Goal: Information Seeking & Learning: Learn about a topic

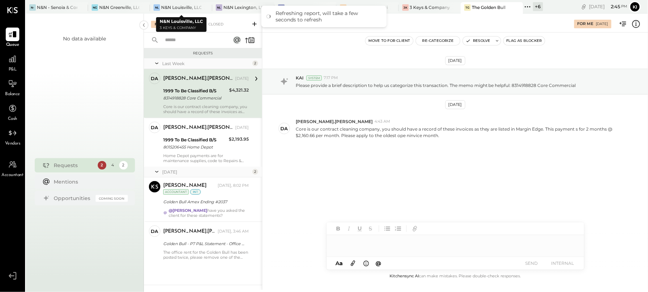
click at [234, 7] on div "N&N Lexington, LLC" at bounding box center [243, 7] width 40 height 6
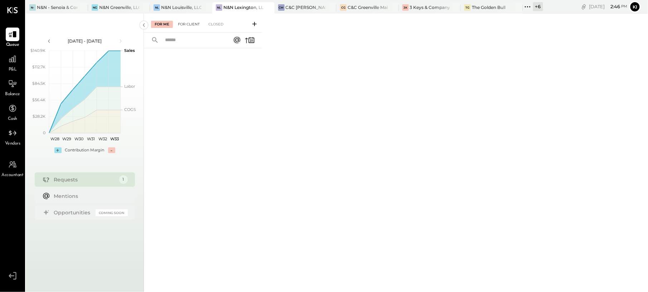
click at [191, 25] on div "For Client" at bounding box center [188, 24] width 29 height 7
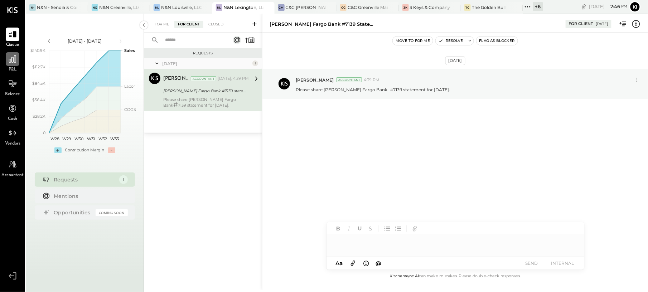
click at [11, 61] on icon at bounding box center [12, 58] width 9 height 9
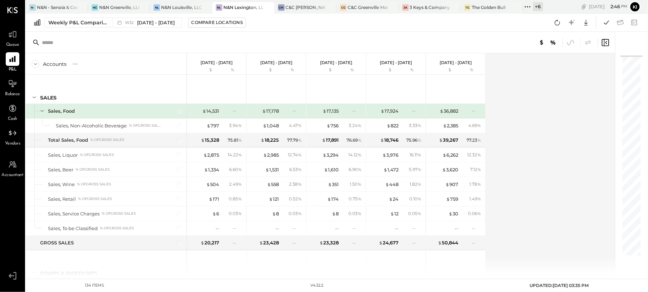
click at [5, 90] on div "Balance" at bounding box center [12, 87] width 15 height 21
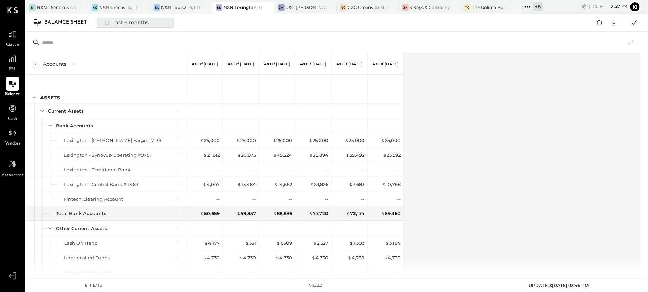
click at [126, 27] on button "Last 6 months" at bounding box center [135, 23] width 77 height 10
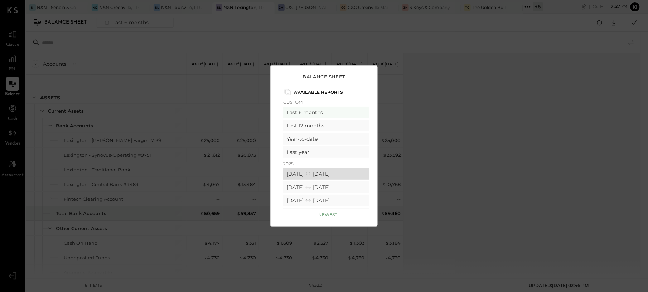
click at [312, 172] on icon at bounding box center [308, 173] width 7 height 7
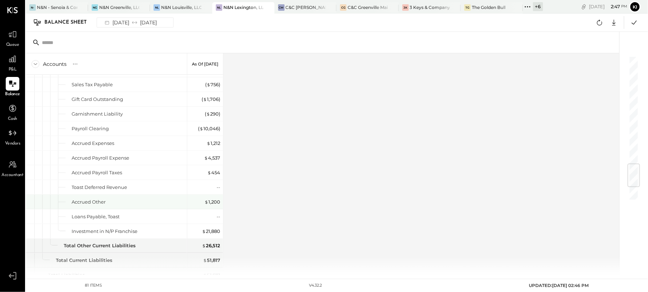
scroll to position [1016, 0]
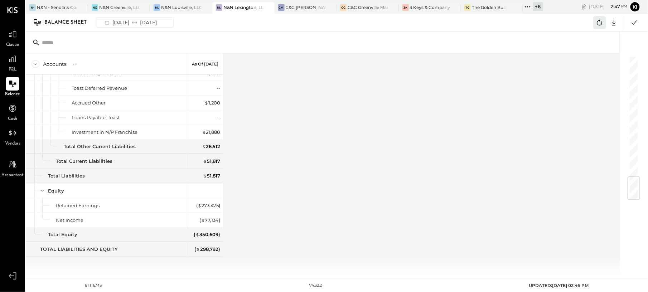
click at [600, 26] on icon at bounding box center [599, 22] width 9 height 9
click at [630, 25] on icon at bounding box center [634, 22] width 9 height 9
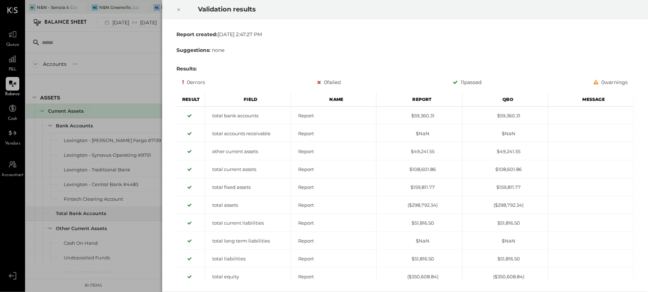
click at [181, 11] on icon at bounding box center [179, 9] width 4 height 9
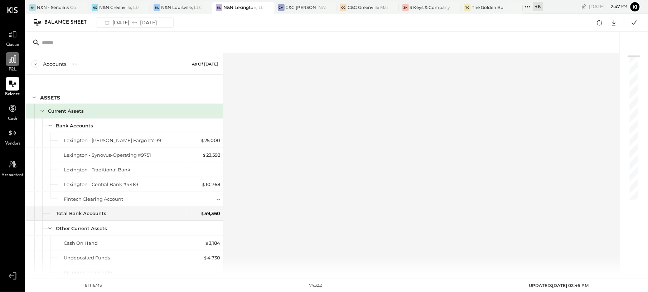
drag, startPoint x: 8, startPoint y: 58, endPoint x: 19, endPoint y: 62, distance: 11.4
click at [8, 58] on icon at bounding box center [12, 58] width 9 height 9
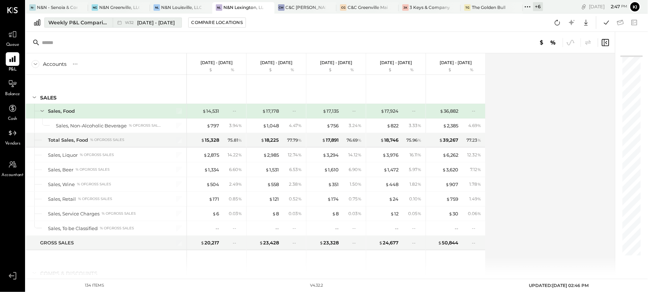
click at [143, 25] on span "[DATE] - [DATE]" at bounding box center [157, 22] width 38 height 7
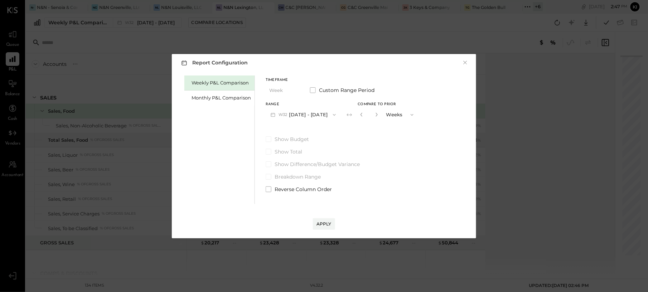
click at [310, 116] on button "W32 [DATE] - [DATE]" at bounding box center [303, 114] width 75 height 13
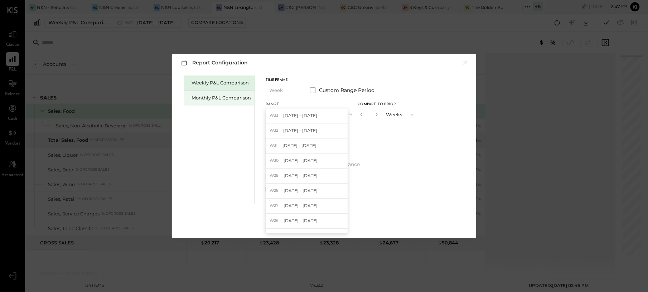
click at [218, 101] on div "Monthly P&L Comparison" at bounding box center [221, 98] width 59 height 7
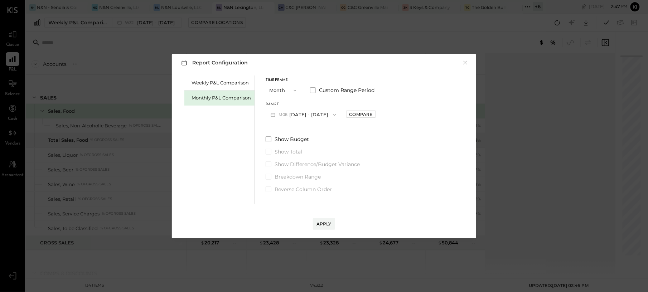
click at [291, 117] on button "M08 [DATE] - [DATE]" at bounding box center [304, 114] width 76 height 13
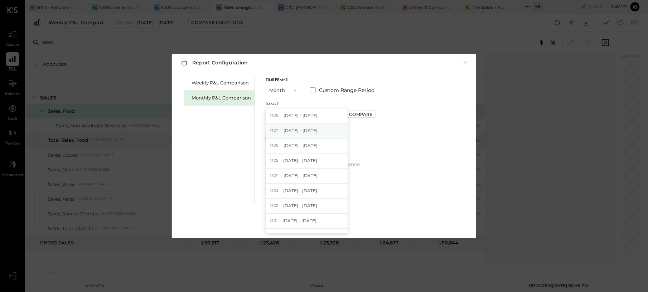
click at [298, 134] on span "[DATE] - [DATE]" at bounding box center [301, 130] width 34 height 6
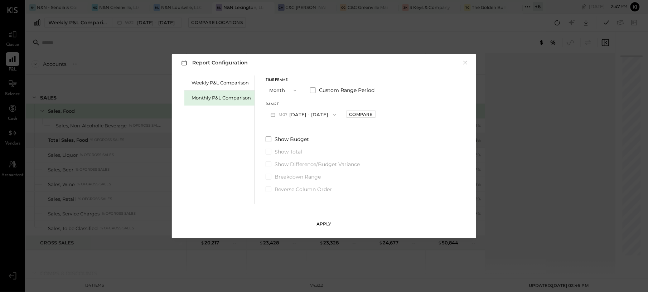
click at [326, 224] on div "Apply" at bounding box center [324, 224] width 15 height 6
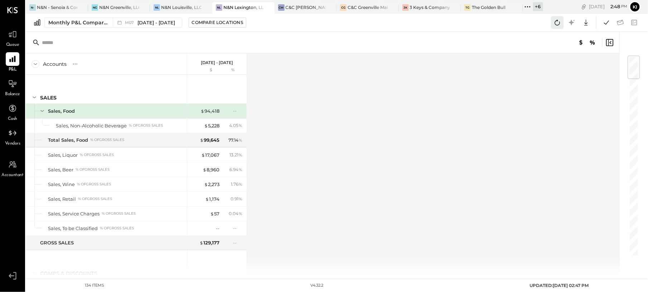
click at [560, 19] on icon at bounding box center [557, 22] width 9 height 9
click at [605, 25] on icon at bounding box center [606, 22] width 9 height 9
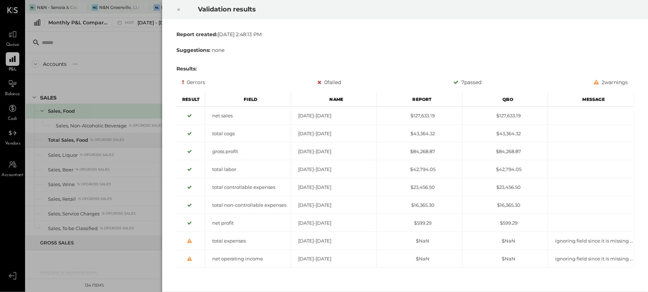
click at [177, 11] on icon at bounding box center [179, 9] width 4 height 9
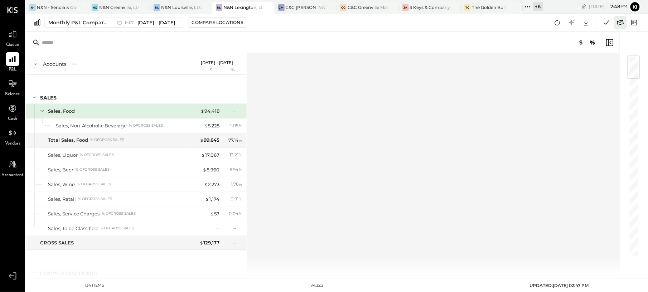
click at [625, 24] on button at bounding box center [620, 22] width 13 height 13
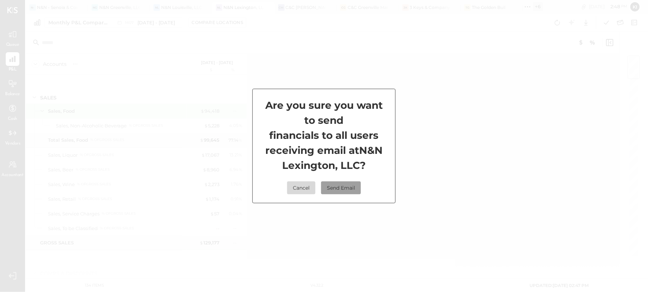
click at [326, 191] on button "Send Email" at bounding box center [341, 188] width 40 height 13
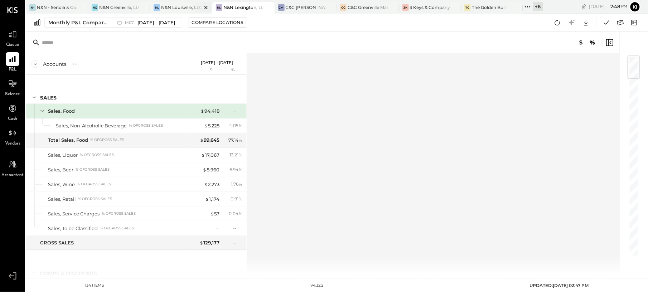
click at [187, 9] on div at bounding box center [199, 7] width 25 height 10
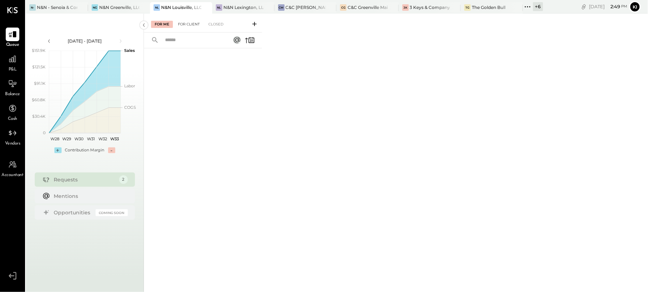
click at [181, 26] on div "For Client" at bounding box center [188, 24] width 29 height 7
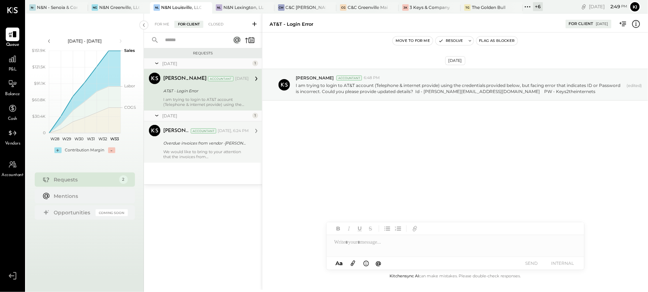
click at [178, 144] on div "Overdue invoices from vendor -[PERSON_NAME] Coil Service" at bounding box center [204, 143] width 83 height 7
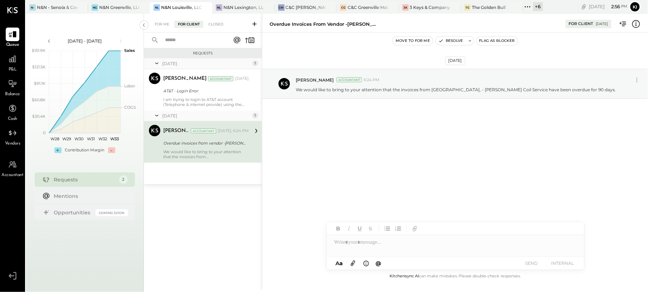
click at [256, 24] on icon at bounding box center [254, 24] width 4 height 4
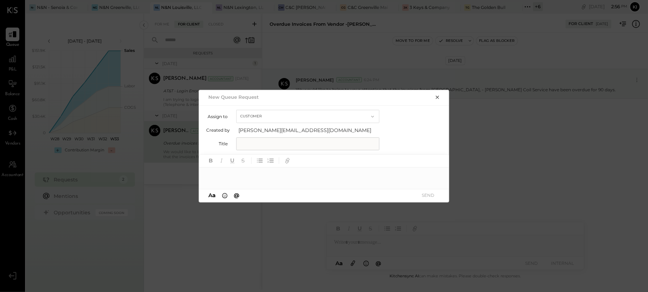
click at [337, 115] on button "Customer" at bounding box center [307, 116] width 143 height 13
click at [330, 144] on input "text" at bounding box center [307, 144] width 143 height 13
paste input "**********"
click at [348, 142] on input "**********" at bounding box center [307, 144] width 143 height 13
type input "**********"
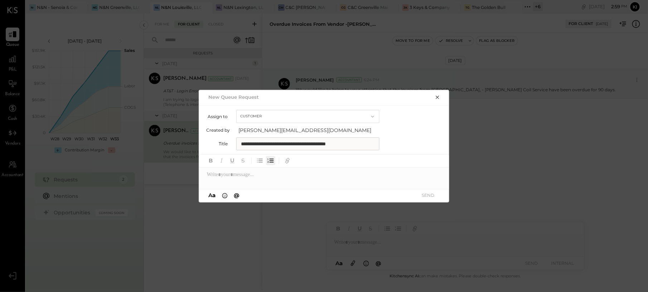
click at [269, 165] on div at bounding box center [324, 161] width 251 height 13
click at [276, 179] on div at bounding box center [324, 175] width 251 height 14
paste div
click at [348, 175] on div "**********" at bounding box center [324, 175] width 251 height 14
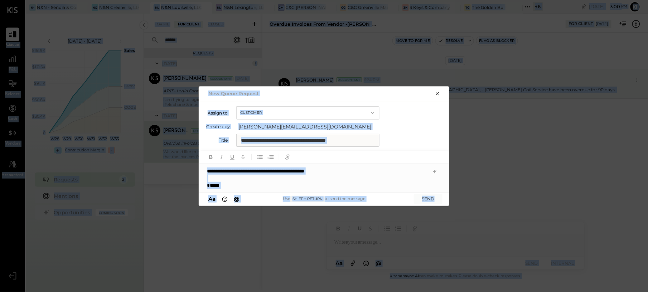
click at [285, 173] on div "**********" at bounding box center [324, 178] width 251 height 29
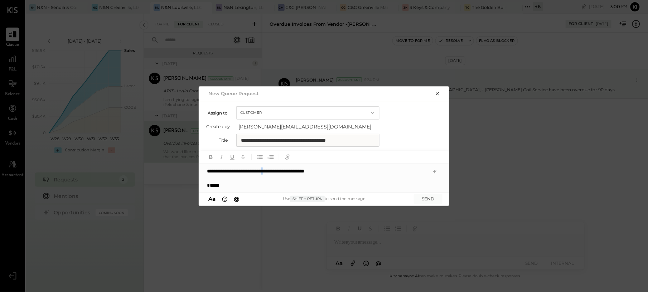
click at [285, 173] on div "**********" at bounding box center [324, 178] width 251 height 29
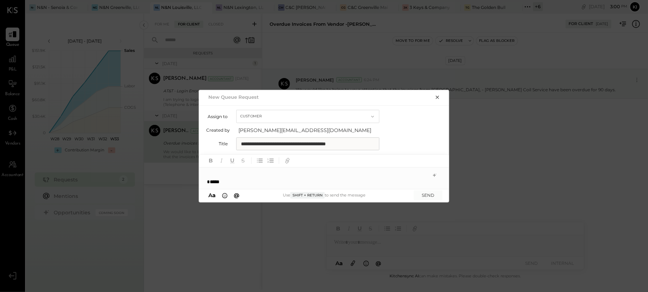
drag, startPoint x: 284, startPoint y: 182, endPoint x: 187, endPoint y: 188, distance: 97.2
click at [187, 188] on div "**********" at bounding box center [324, 146] width 648 height 292
click at [351, 175] on div "**********" at bounding box center [324, 175] width 251 height 14
click at [425, 197] on button "SEND" at bounding box center [428, 196] width 29 height 10
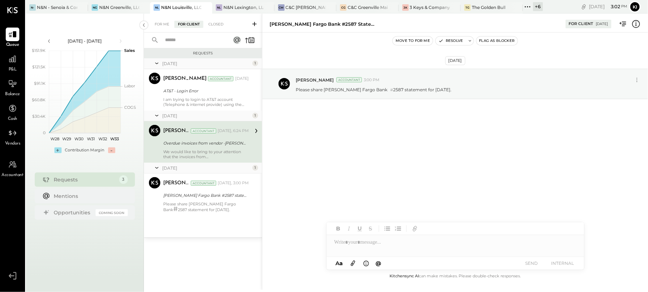
click at [433, 154] on div "[DATE] [PERSON_NAME] Accountant 3:00 PM Please share [PERSON_NAME] Fargo Bank #…" at bounding box center [456, 153] width 386 height 240
click at [236, 8] on div "N&N Lexington, LLC" at bounding box center [243, 7] width 40 height 6
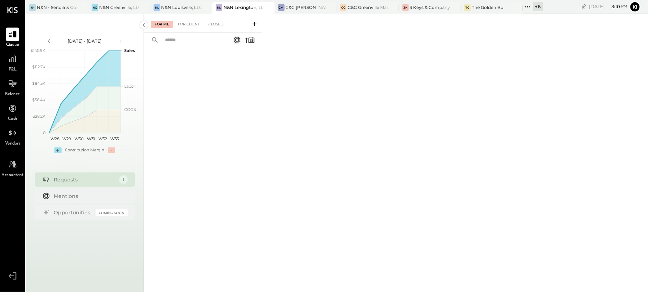
click at [14, 70] on span "P&L" at bounding box center [13, 70] width 8 height 6
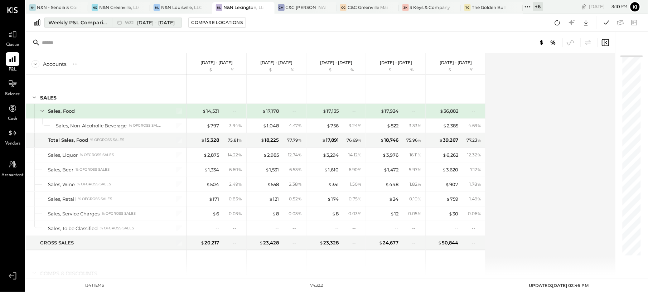
click at [165, 22] on span "[DATE] - [DATE]" at bounding box center [157, 22] width 38 height 7
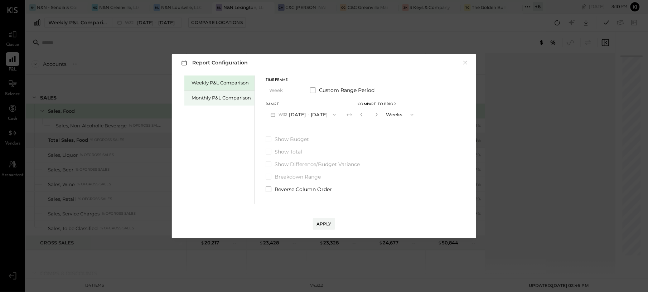
click at [195, 92] on div "Monthly P&L Comparison" at bounding box center [219, 98] width 70 height 15
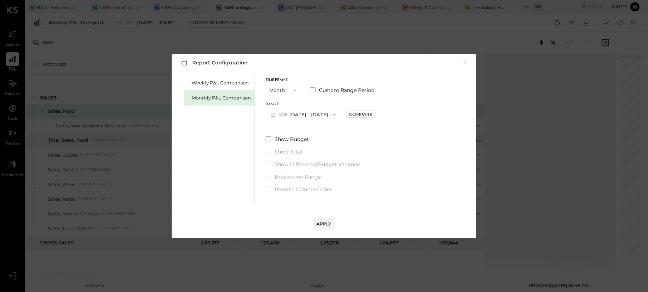
click at [316, 112] on button "M08 [DATE] - [DATE]" at bounding box center [304, 114] width 76 height 13
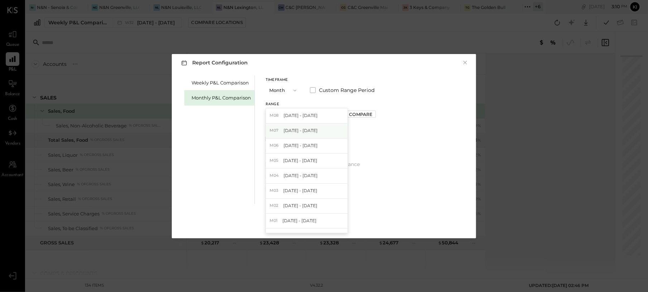
click at [312, 131] on div "M07 [DATE] - [DATE]" at bounding box center [307, 131] width 82 height 15
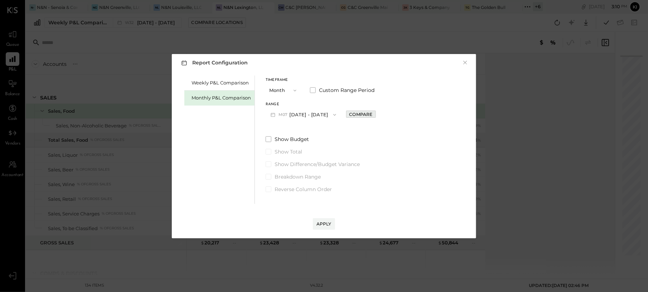
click at [365, 114] on div "Compare" at bounding box center [361, 114] width 23 height 6
click at [375, 116] on icon "button" at bounding box center [377, 114] width 4 height 4
type input "*"
click at [327, 228] on button "Apply" at bounding box center [324, 223] width 22 height 11
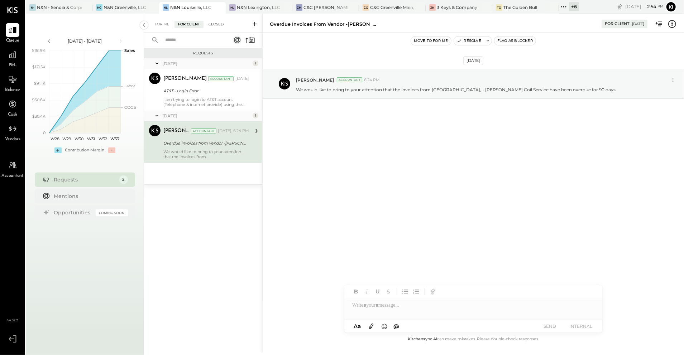
click at [220, 25] on div "Closed" at bounding box center [216, 24] width 22 height 7
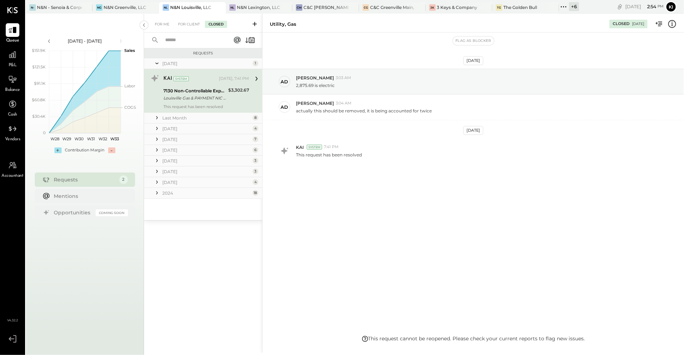
click at [204, 115] on div "Last Month" at bounding box center [206, 118] width 88 height 6
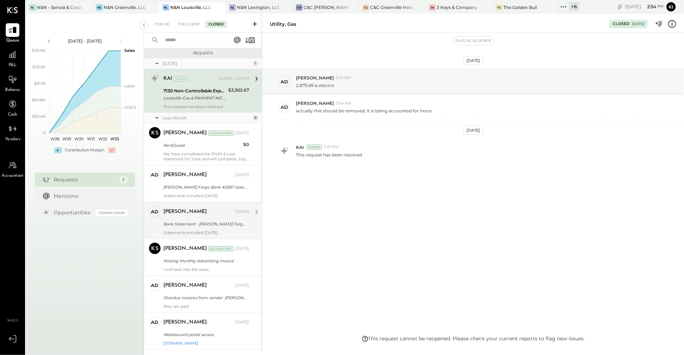
click at [201, 204] on div "ad adam Owner adam Jul 14, 2025 Bank Statement - Wells Fargo # 2587 for May 202…" at bounding box center [203, 220] width 118 height 37
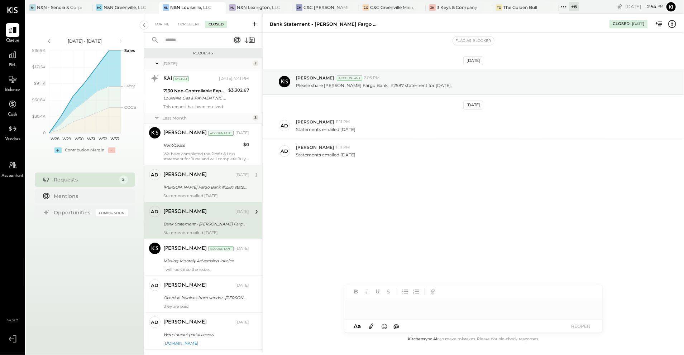
click at [205, 194] on div "Statements emailed yesterday" at bounding box center [206, 195] width 86 height 5
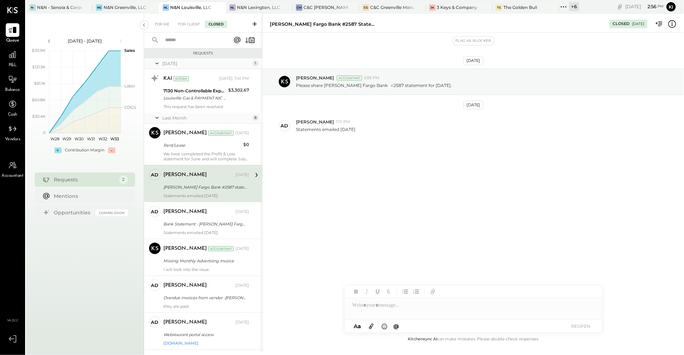
click at [307, 23] on div "Wells Fargo Bank #2587 statement for June 2025." at bounding box center [323, 24] width 107 height 7
copy div "Wells Fargo Bank #2587 statement for June 2025."
click at [320, 82] on p "Please share Wells Fargo Bank # 2587 statement for June 2025." at bounding box center [374, 85] width 156 height 6
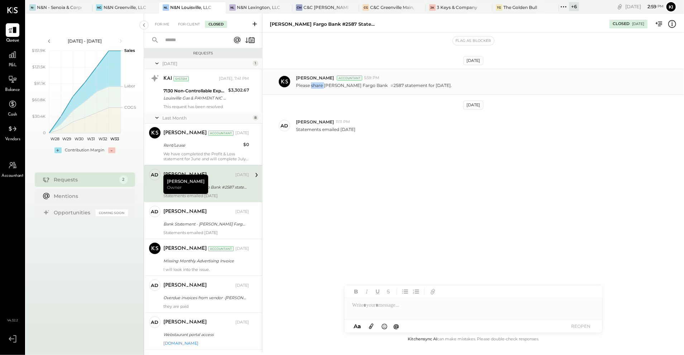
click at [320, 82] on p "Please share Wells Fargo Bank # 2587 statement for June 2025." at bounding box center [374, 85] width 156 height 6
copy p "Please share Wells Fargo Bank # 2587 statement for June 2025."
